Goal: Task Accomplishment & Management: Complete application form

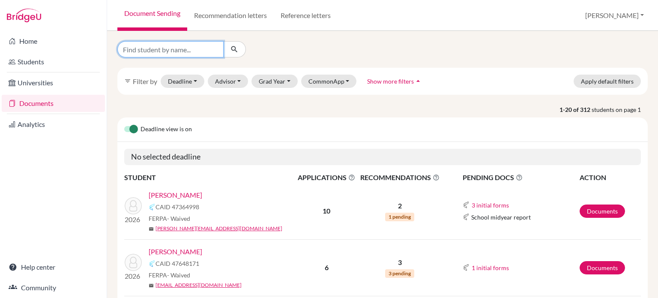
click at [205, 48] on input "Find student by name..." at bounding box center [170, 49] width 106 height 16
type input "lim"
click at [240, 50] on button "submit" at bounding box center [234, 49] width 23 height 16
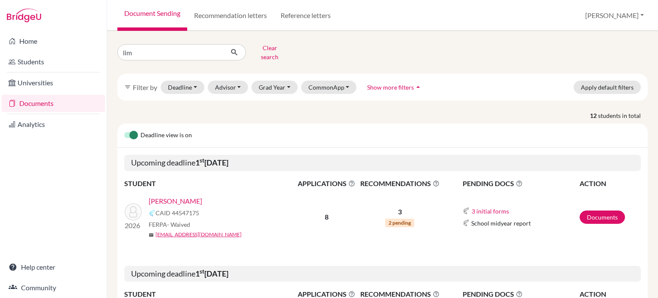
click at [402, 218] on span "2 pending" at bounding box center [399, 222] width 29 height 9
click at [601, 210] on link "Documents" at bounding box center [601, 216] width 45 height 13
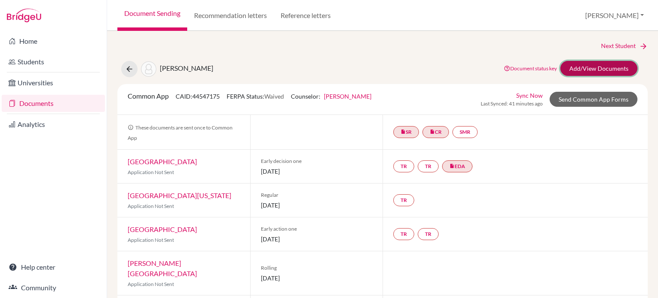
click at [585, 63] on link "Add/View Documents" at bounding box center [598, 68] width 77 height 15
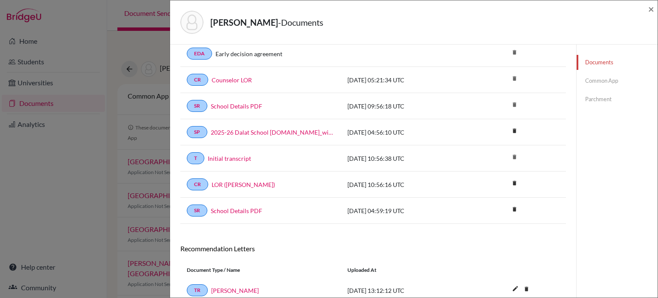
scroll to position [3, 0]
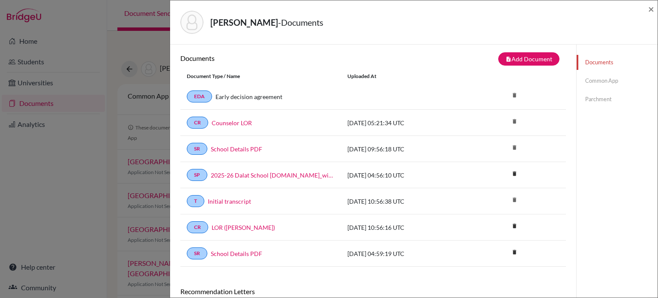
click at [598, 82] on link "Common App" at bounding box center [616, 80] width 81 height 15
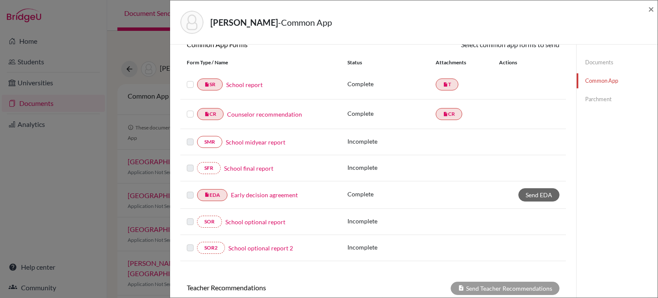
scroll to position [217, 0]
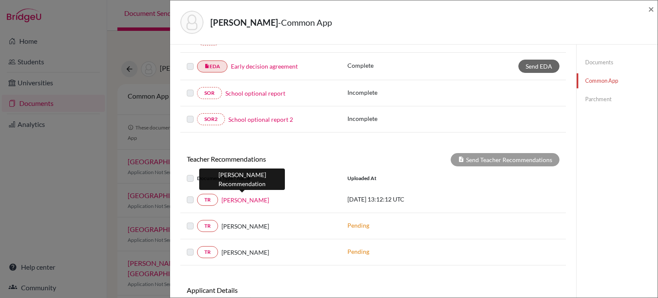
click at [238, 200] on link "Rebecca Keister" at bounding box center [245, 199] width 48 height 9
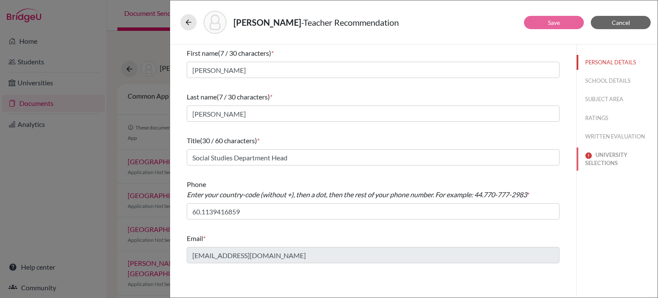
click at [603, 162] on button "UNIVERSITY SELECTIONS" at bounding box center [616, 158] width 81 height 23
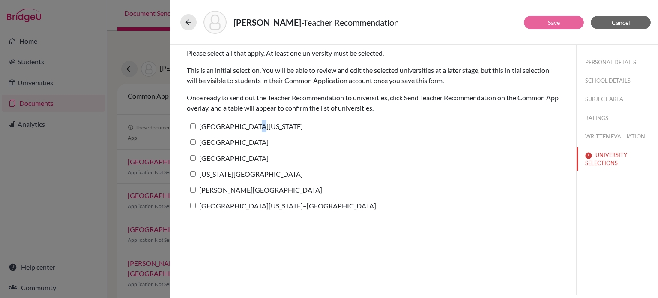
click at [245, 125] on label "University of Pennsylvania" at bounding box center [245, 126] width 116 height 12
click at [193, 126] on input "University of Pennsylvania" at bounding box center [193, 126] width 6 height 6
checkbox input "true"
click at [192, 140] on input "University of Chicago" at bounding box center [193, 142] width 6 height 6
checkbox input "true"
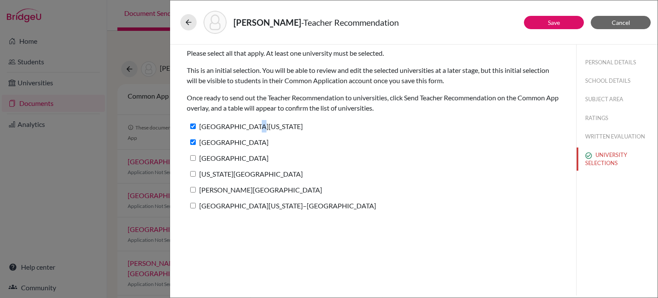
click at [191, 157] on input "Duke University" at bounding box center [193, 158] width 6 height 6
checkbox input "true"
click at [191, 173] on input "Georgia Institute of Technology" at bounding box center [193, 174] width 6 height 6
checkbox input "true"
click at [194, 191] on input "Calvin University" at bounding box center [193, 190] width 6 height 6
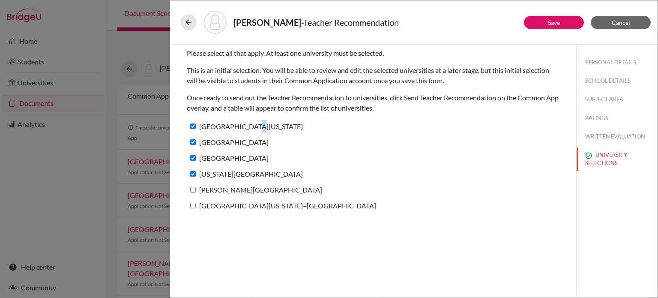
checkbox input "true"
click at [191, 205] on input "University of Wisconsin–Madison" at bounding box center [193, 206] width 6 height 6
checkbox input "true"
click at [559, 19] on link "Save" at bounding box center [554, 22] width 12 height 7
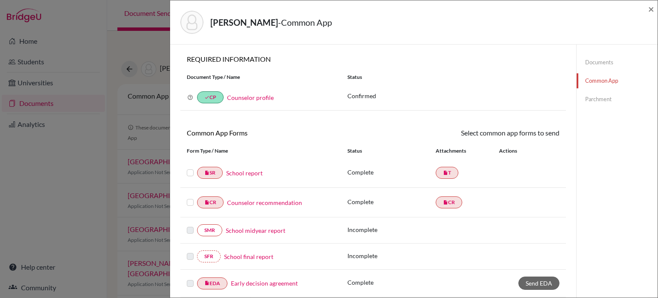
click at [190, 167] on label at bounding box center [190, 167] width 7 height 0
click at [0, 0] on input "checkbox" at bounding box center [0, 0] width 0 height 0
click at [188, 198] on label at bounding box center [190, 198] width 7 height 0
click at [0, 0] on input "checkbox" at bounding box center [0, 0] width 0 height 0
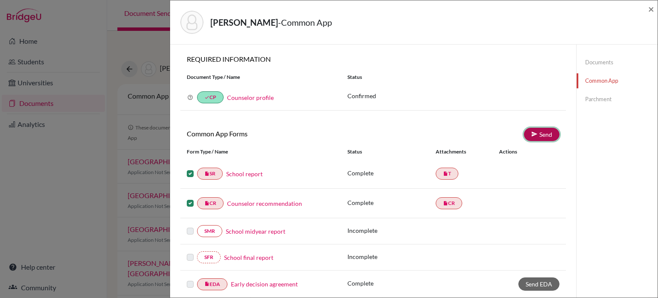
click at [533, 134] on link "Send" at bounding box center [542, 134] width 36 height 13
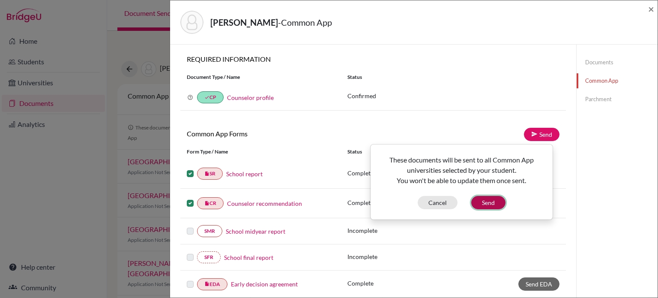
click at [487, 203] on button "Send" at bounding box center [488, 202] width 34 height 13
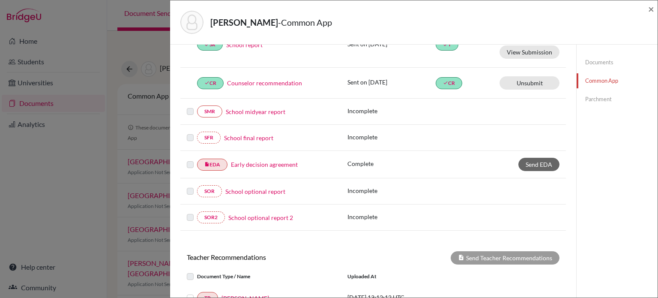
scroll to position [222, 0]
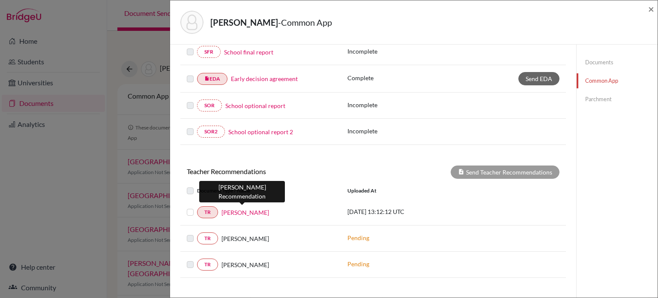
click at [232, 208] on link "Rebecca Keister" at bounding box center [245, 212] width 48 height 9
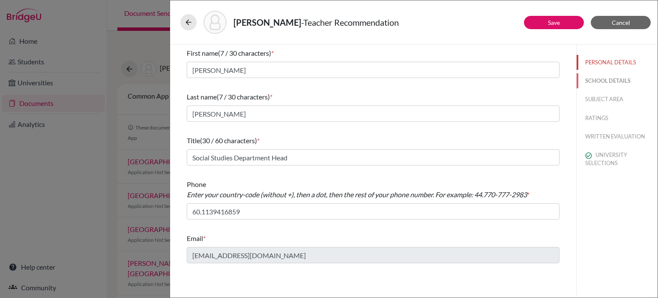
click at [617, 81] on button "SCHOOL DETAILS" at bounding box center [616, 80] width 81 height 15
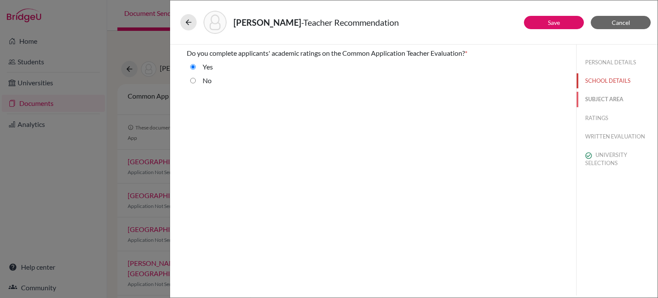
click at [615, 99] on button "SUBJECT AREA" at bounding box center [616, 99] width 81 height 15
select select "4"
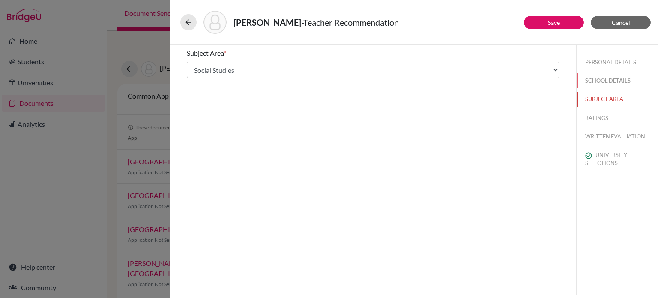
click at [600, 82] on button "SCHOOL DETAILS" at bounding box center [616, 80] width 81 height 15
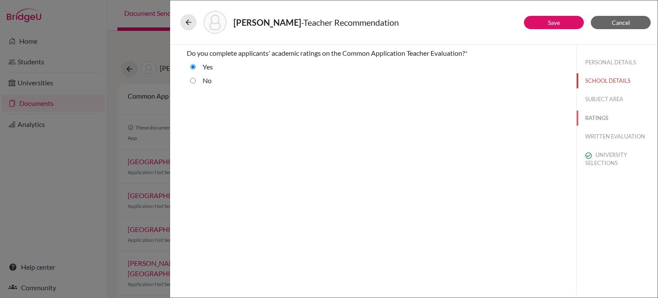
click at [596, 121] on button "RATINGS" at bounding box center [616, 117] width 81 height 15
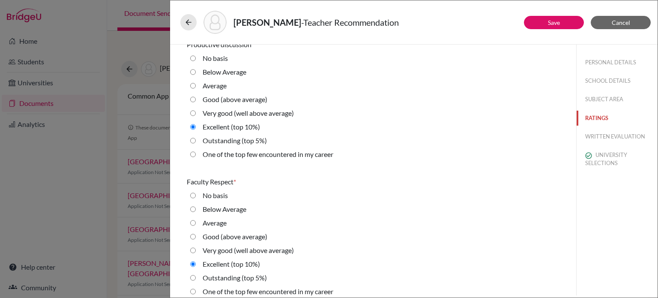
scroll to position [685, 0]
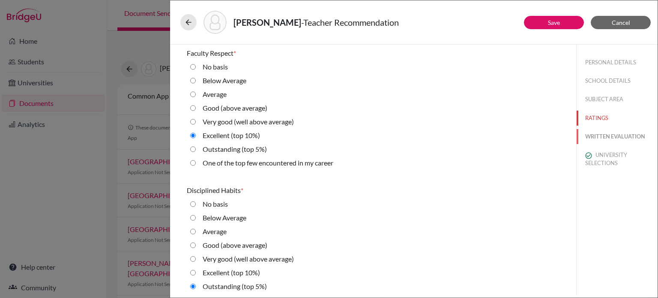
click at [612, 141] on button "WRITTEN EVALUATION" at bounding box center [616, 136] width 81 height 15
radio basis "true"
radio Average "true"
radio average\) "true"
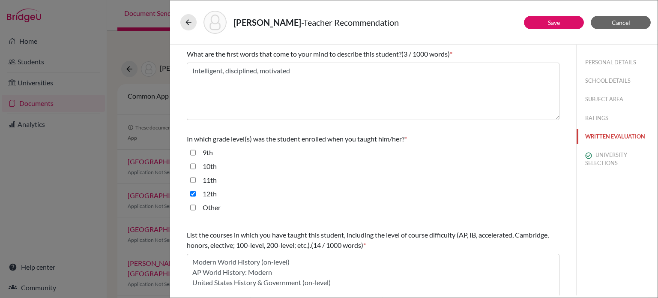
scroll to position [243, 0]
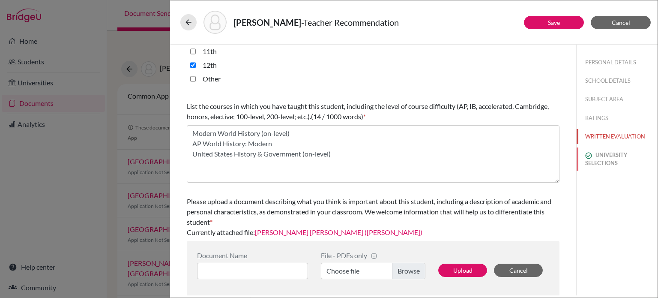
click at [599, 157] on button "UNIVERSITY SELECTIONS" at bounding box center [616, 158] width 81 height 23
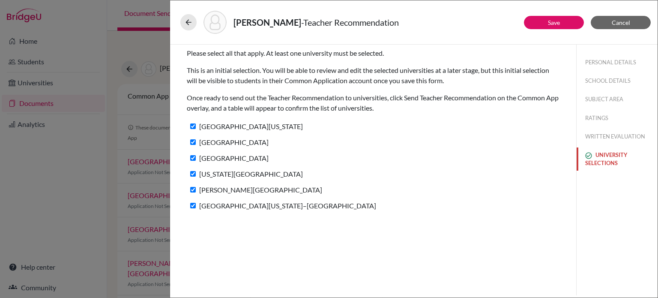
scroll to position [0, 0]
click at [570, 24] on button "Save" at bounding box center [554, 22] width 60 height 13
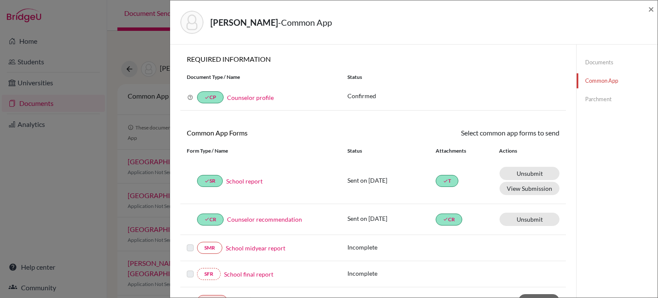
scroll to position [86, 0]
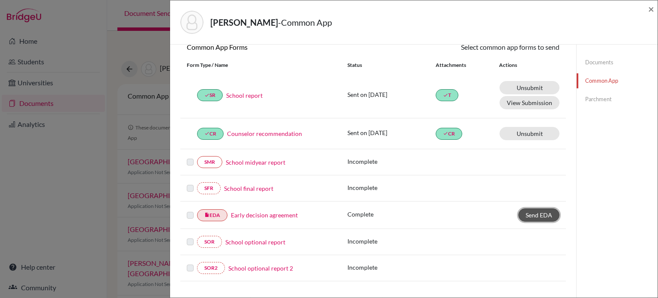
drag, startPoint x: 539, startPoint y: 214, endPoint x: 533, endPoint y: 213, distance: 5.6
click at [538, 214] on span "Send EDA" at bounding box center [538, 214] width 27 height 7
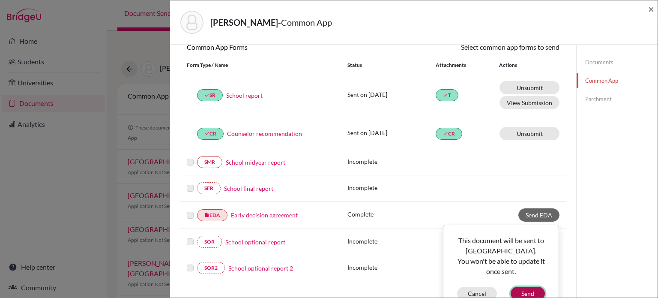
click at [528, 289] on button "Send" at bounding box center [527, 292] width 34 height 13
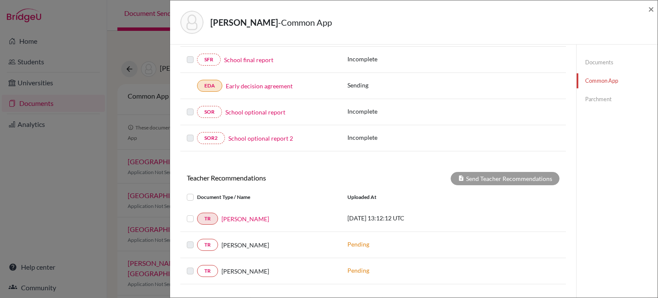
scroll to position [257, 0]
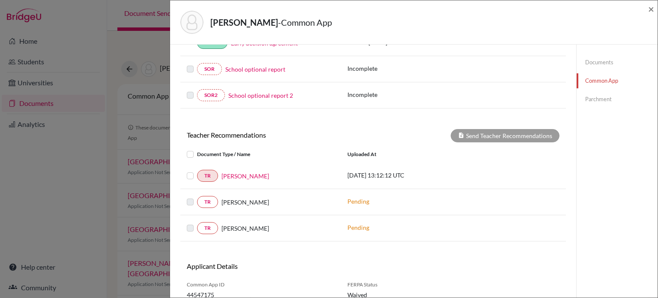
click at [197, 170] on label at bounding box center [197, 170] width 0 height 0
click at [0, 0] on input "checkbox" at bounding box center [0, 0] width 0 height 0
click at [479, 130] on button "Send Teacher Recommendations" at bounding box center [504, 135] width 109 height 13
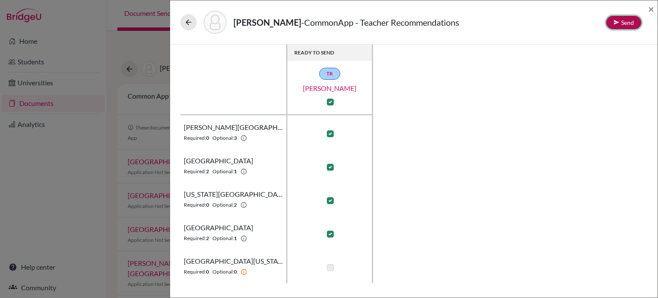
click at [623, 24] on button "Send" at bounding box center [623, 22] width 35 height 13
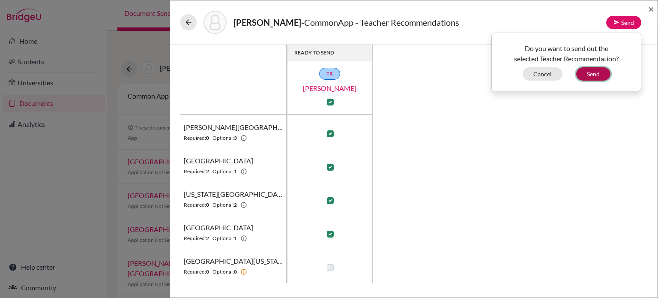
click at [593, 74] on button "Send" at bounding box center [593, 73] width 34 height 13
checkbox input "false"
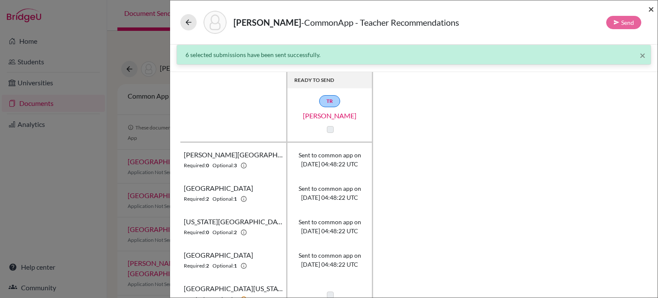
click at [652, 9] on span "×" at bounding box center [651, 9] width 6 height 12
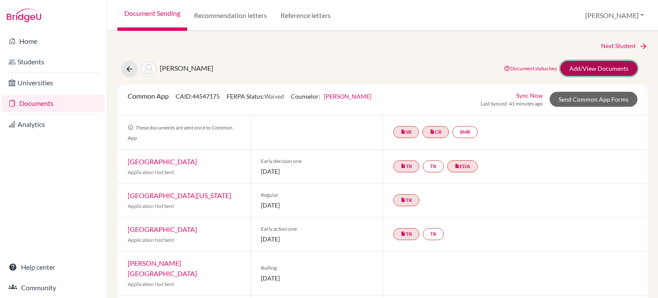
click at [579, 66] on link "Add/View Documents" at bounding box center [598, 68] width 77 height 15
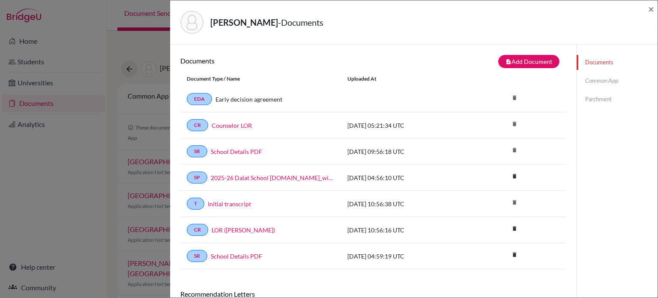
scroll to position [131, 0]
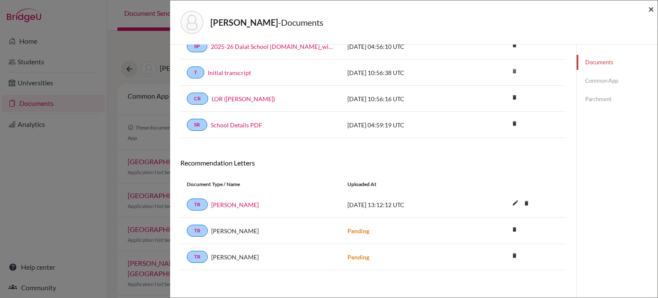
click at [651, 9] on span "×" at bounding box center [651, 9] width 6 height 12
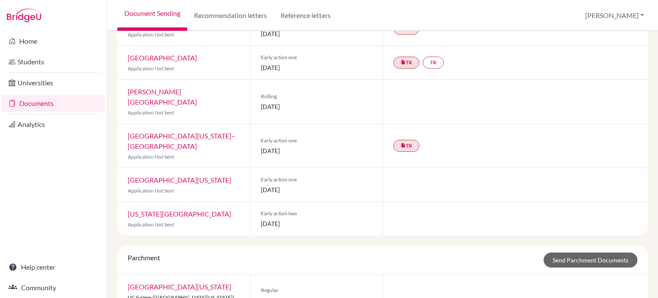
scroll to position [178, 0]
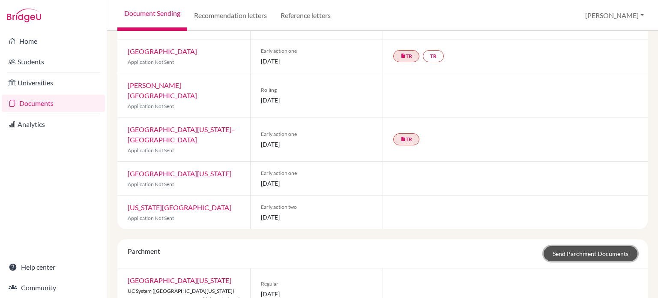
click at [598, 246] on link "Send Parchment Documents" at bounding box center [590, 253] width 94 height 15
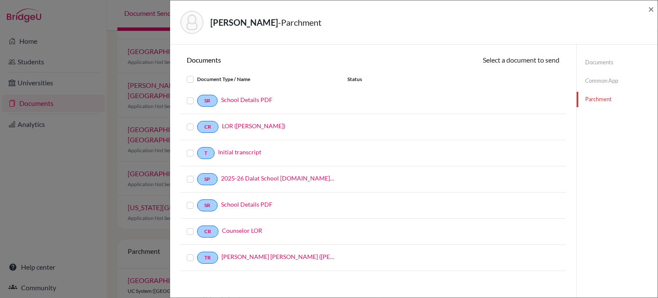
click at [654, 8] on div "Lim, Amanda - Parchment ×" at bounding box center [413, 22] width 487 height 44
click at [651, 11] on span "×" at bounding box center [651, 9] width 6 height 12
